Goal: Obtain resource: Obtain resource

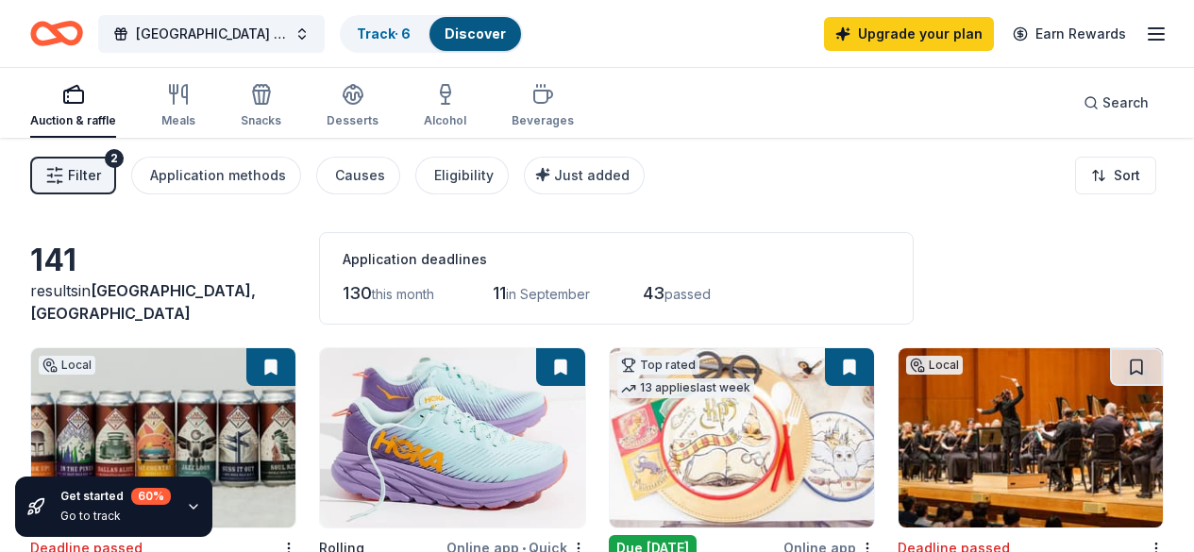
scroll to position [138, 0]
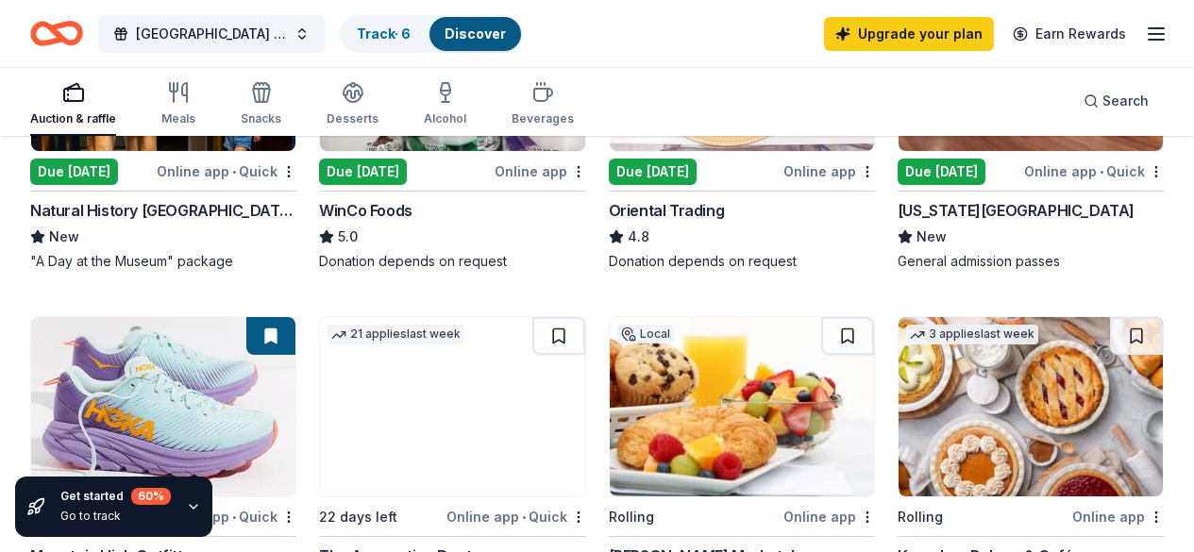
scroll to position [316, 0]
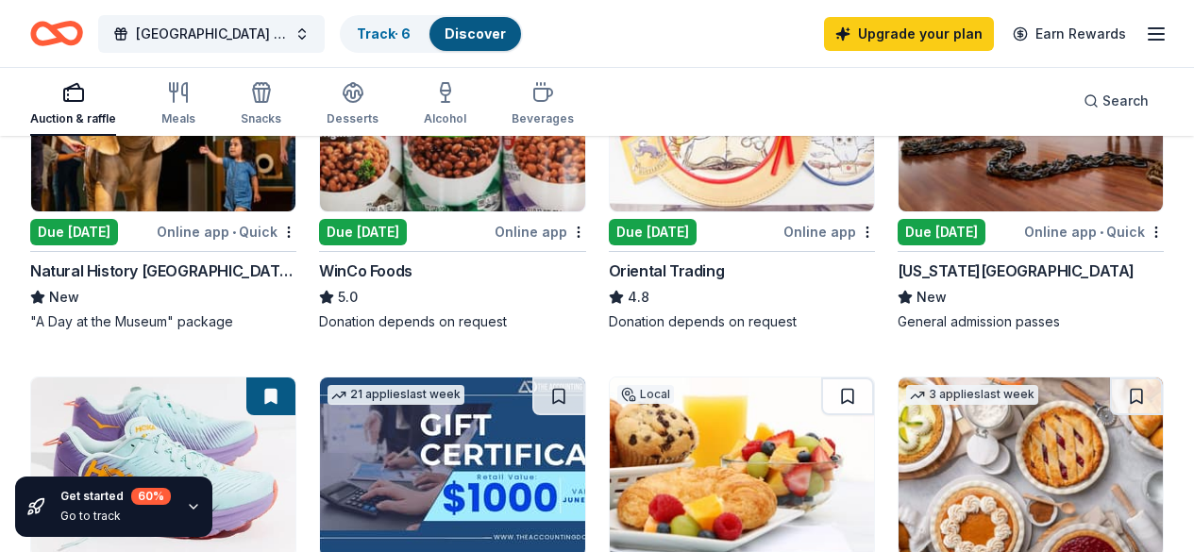
click at [349, 195] on img at bounding box center [452, 121] width 264 height 179
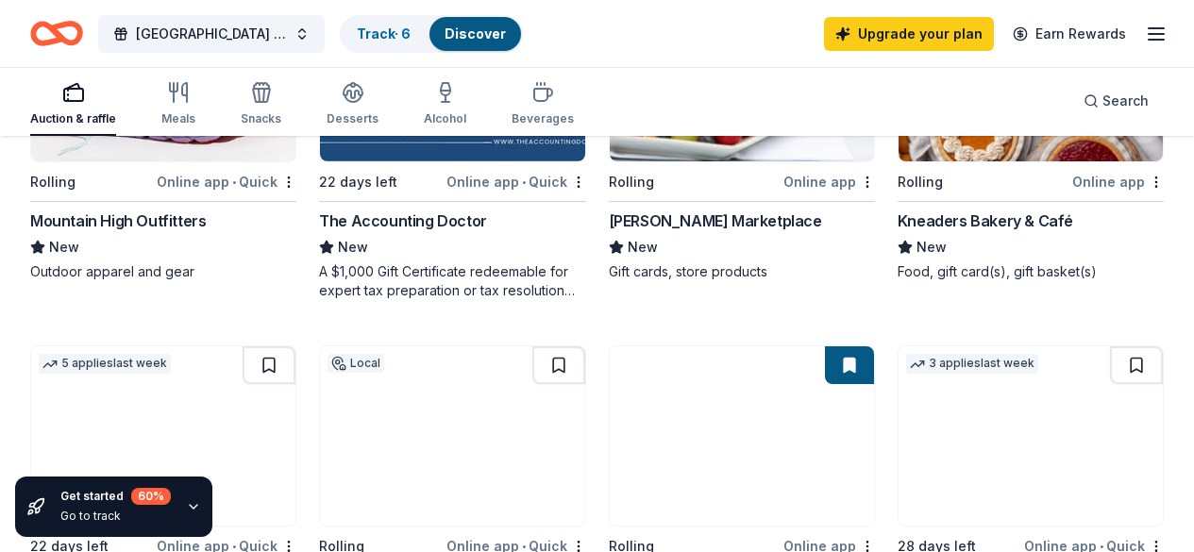
scroll to position [0, 0]
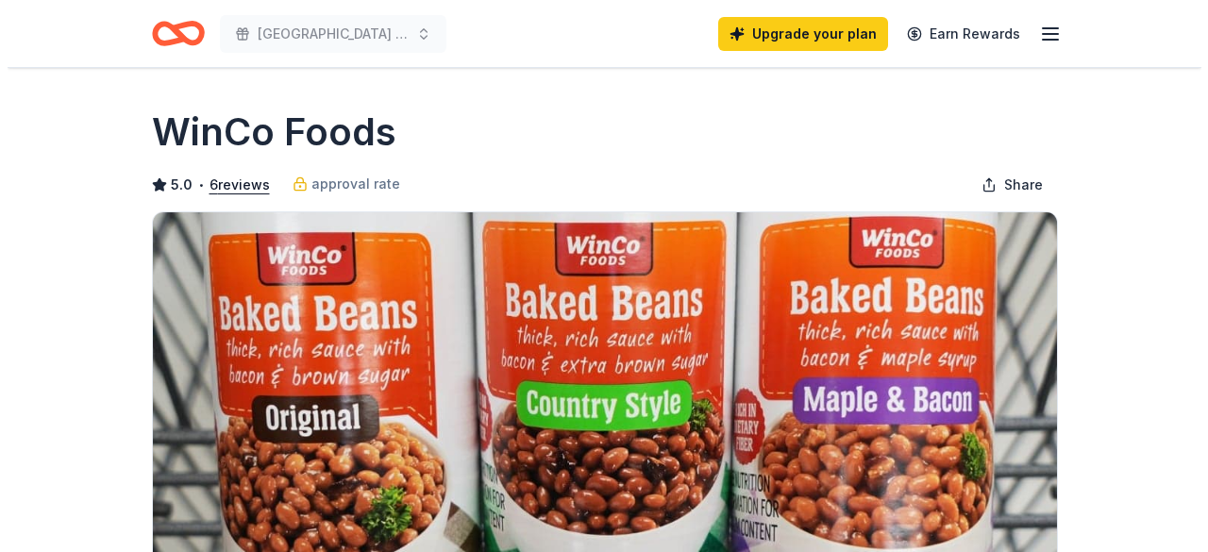
scroll to position [695, 0]
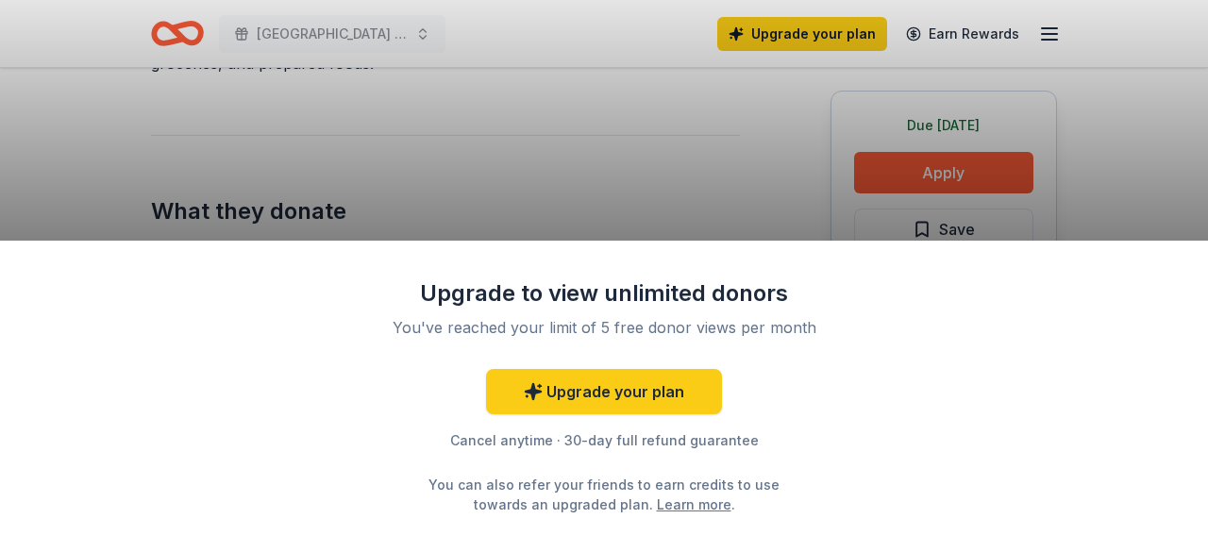
drag, startPoint x: 0, startPoint y: 0, endPoint x: 1207, endPoint y: 164, distance: 1218.0
click at [676, 196] on div "Upgrade to view unlimited donors You've reached your limit of 5 free donor view…" at bounding box center [604, 276] width 1208 height 552
click at [612, 316] on div "You've reached your limit of 5 free donor views per month" at bounding box center [603, 327] width 445 height 23
click at [485, 457] on div "Upgrade your plan Cancel anytime · 30-day full refund guarantee You can also re…" at bounding box center [604, 441] width 491 height 145
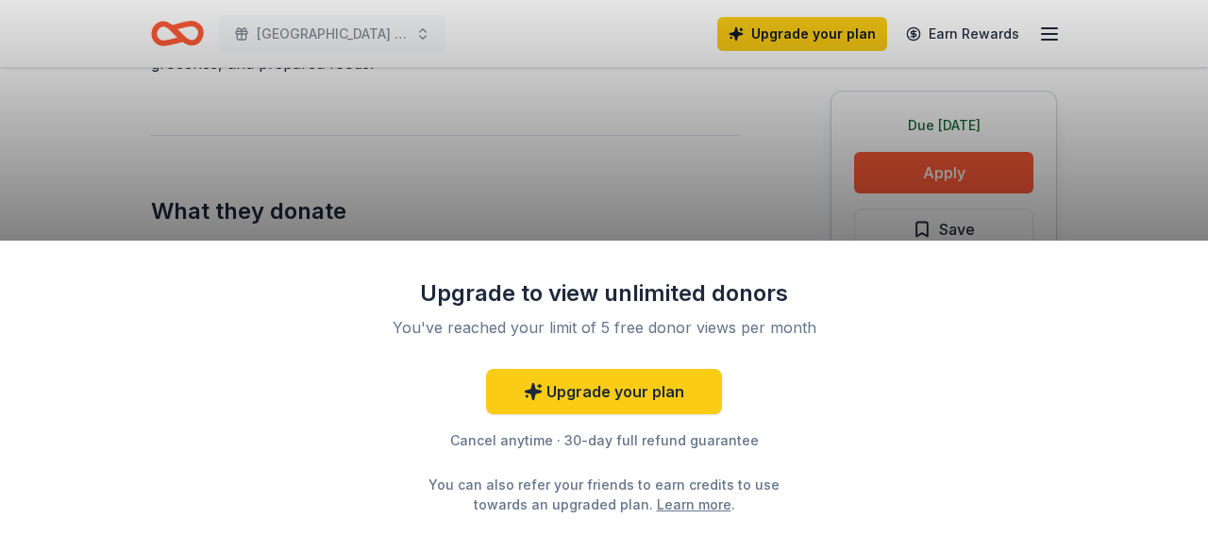
click at [974, 152] on div "Upgrade to view unlimited donors You've reached your limit of 5 free donor view…" at bounding box center [604, 276] width 1208 height 552
click at [970, 176] on div "Upgrade to view unlimited donors You've reached your limit of 5 free donor view…" at bounding box center [604, 276] width 1208 height 552
